Goal: Find specific page/section: Find specific page/section

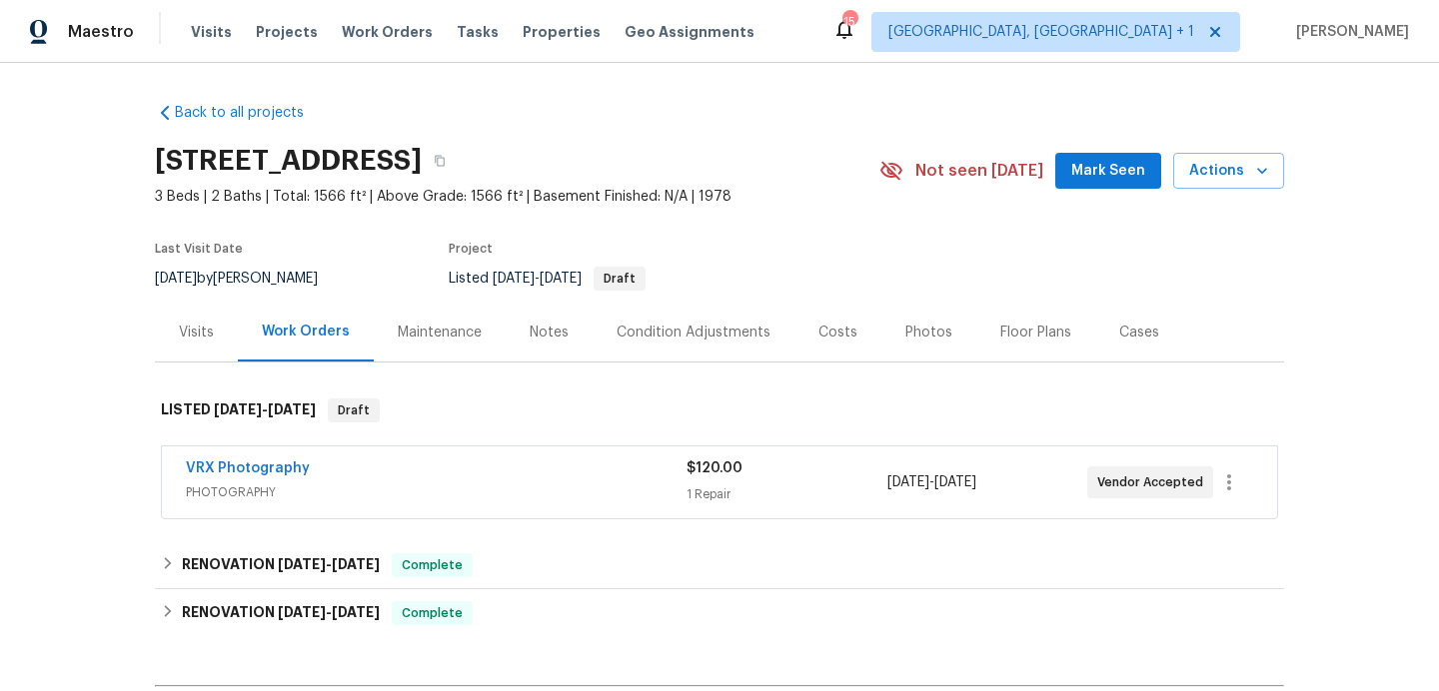
click at [925, 327] on div "Photos" at bounding box center [928, 333] width 47 height 20
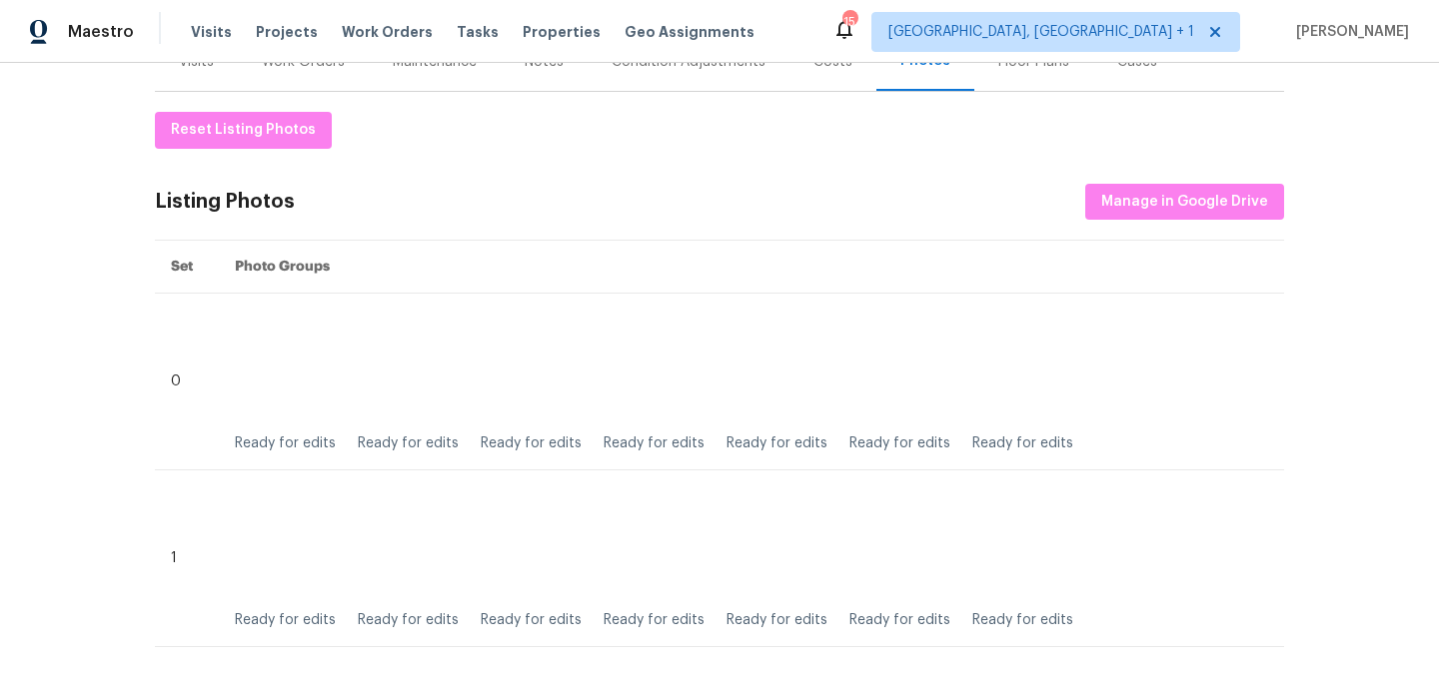
scroll to position [202, 0]
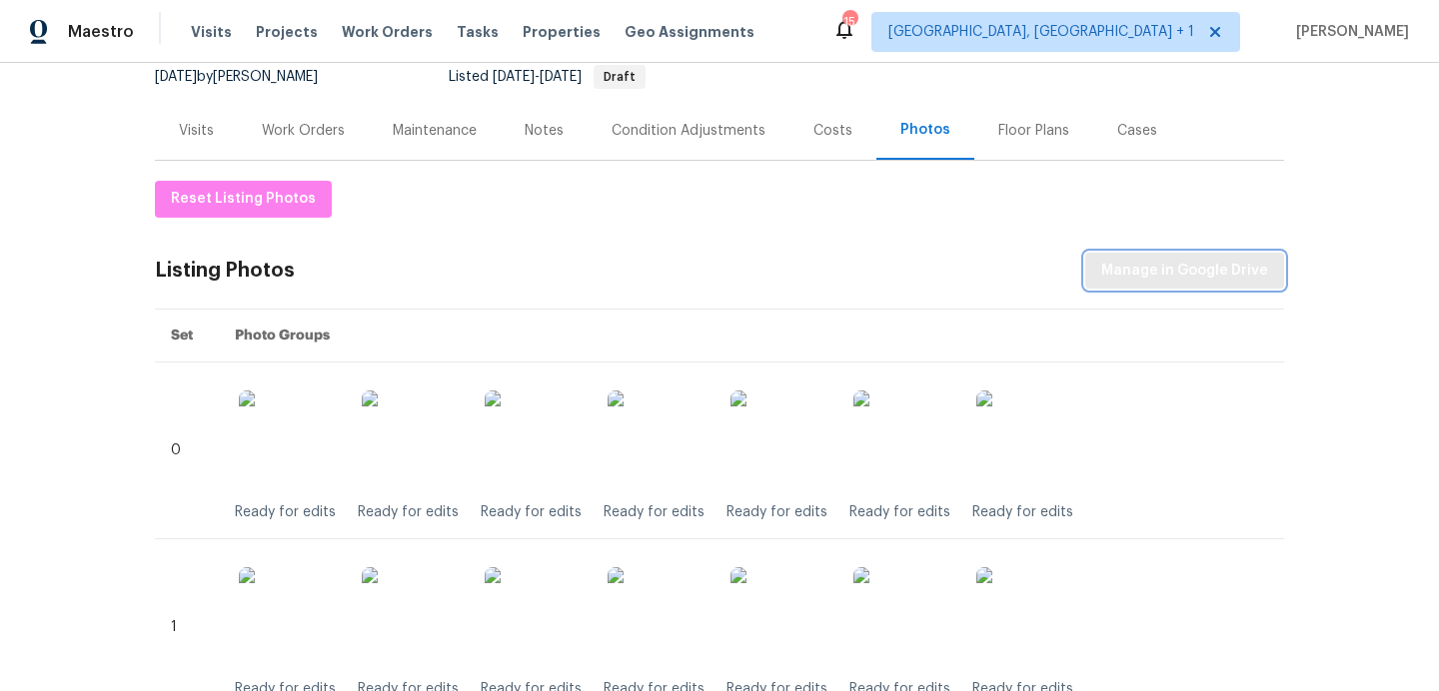
click at [1116, 274] on span "Manage in Google Drive" at bounding box center [1184, 271] width 167 height 25
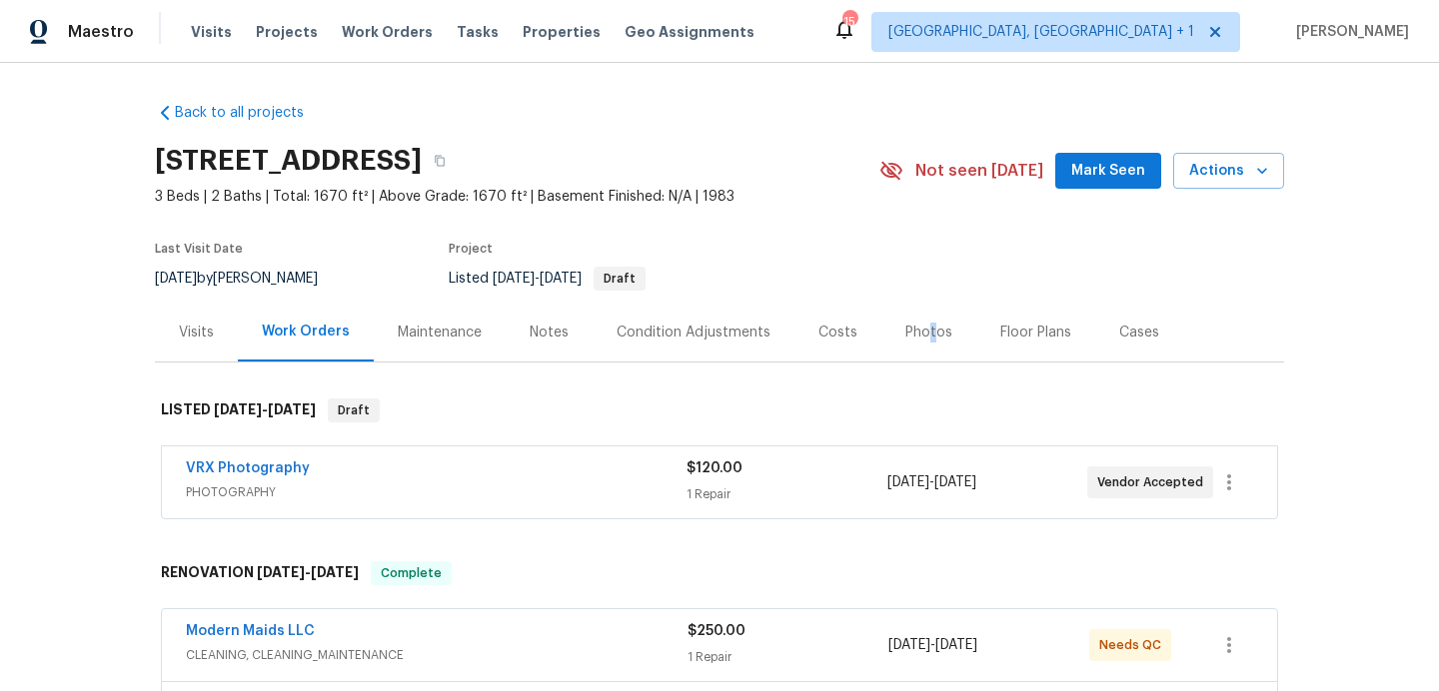
click at [923, 336] on div "Photos" at bounding box center [928, 333] width 47 height 20
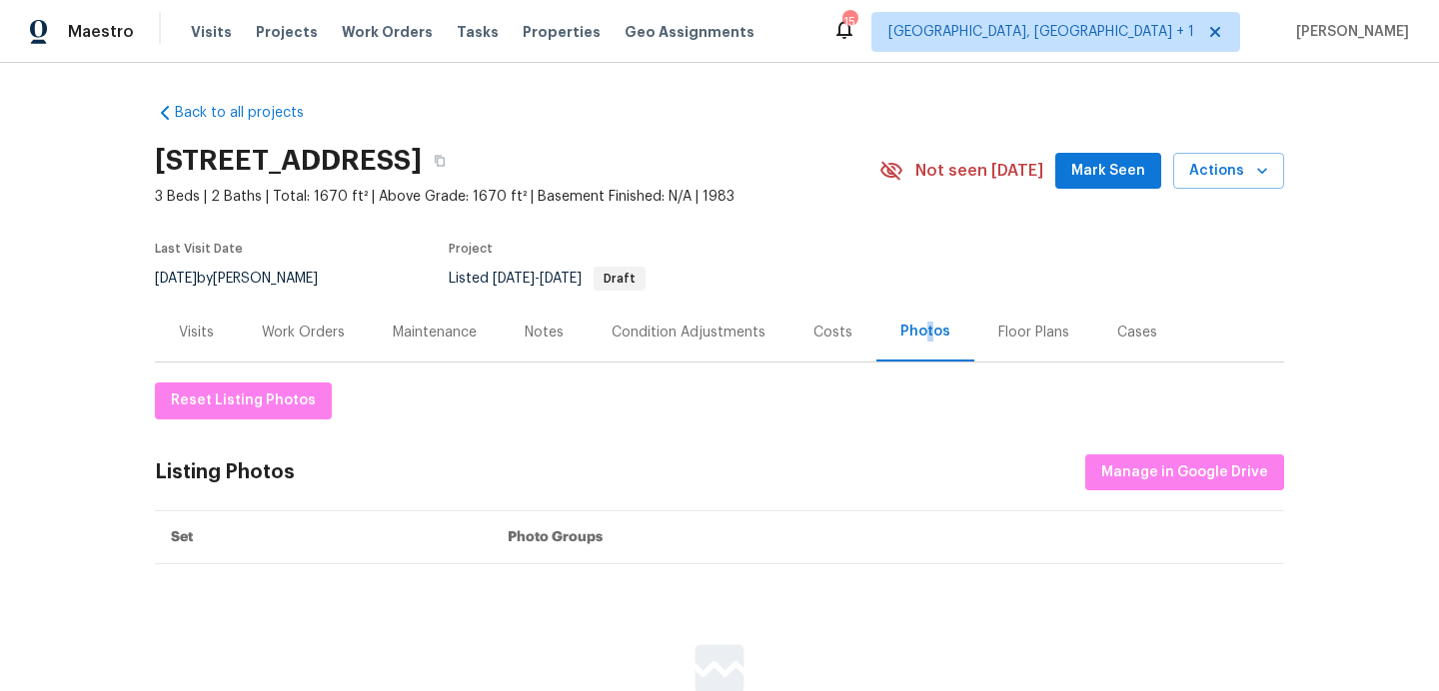
scroll to position [204, 0]
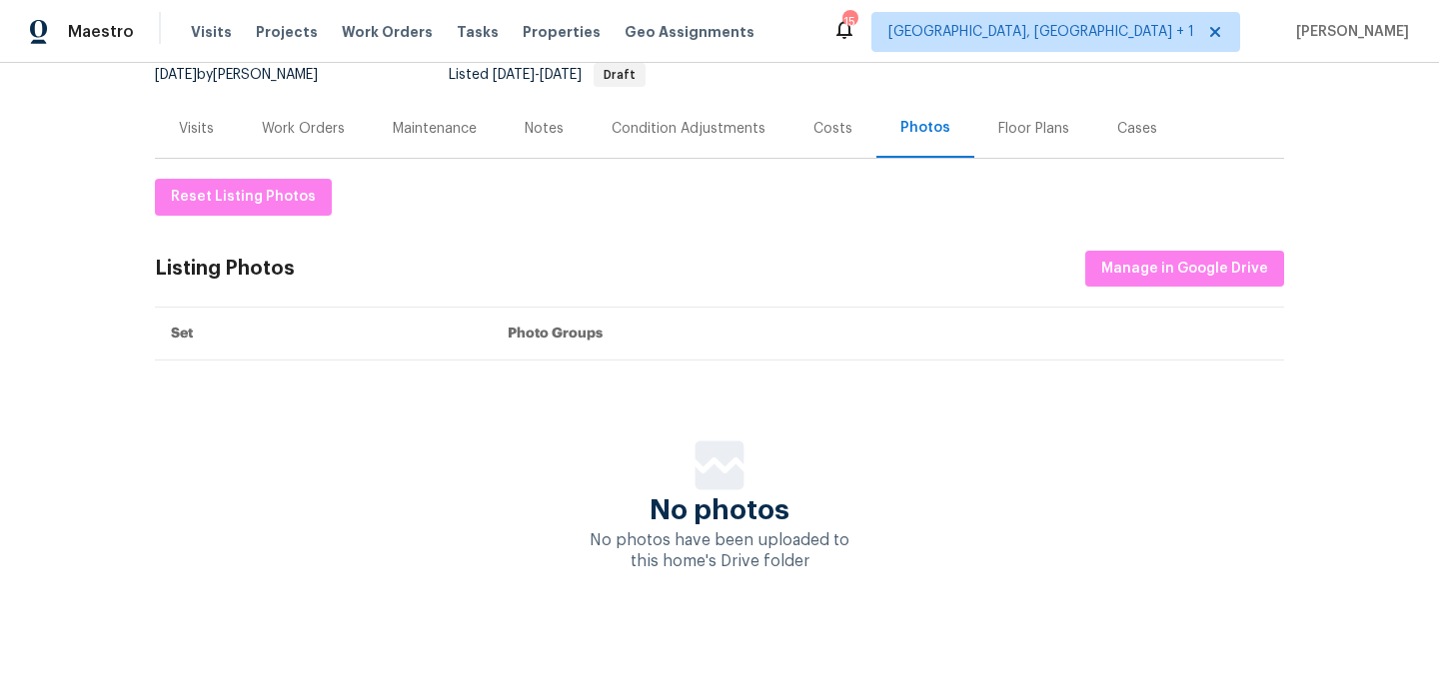
click at [1238, 249] on div "Reset Listing Photos Listing Photos Manage in Google Drive Set Photo Groups No …" at bounding box center [719, 376] width 1129 height 394
click at [1238, 274] on span "Manage in Google Drive" at bounding box center [1184, 269] width 167 height 25
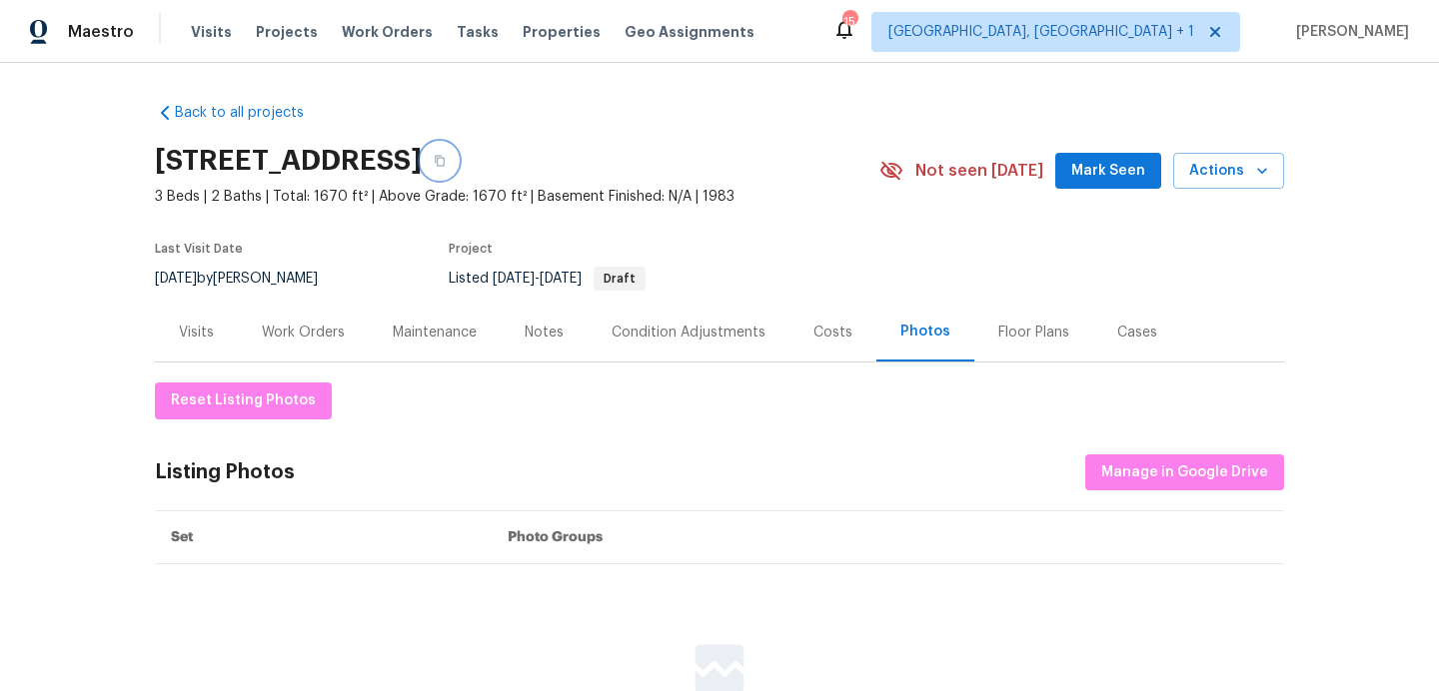
click at [458, 171] on button "button" at bounding box center [440, 161] width 36 height 36
